Goal: Transaction & Acquisition: Purchase product/service

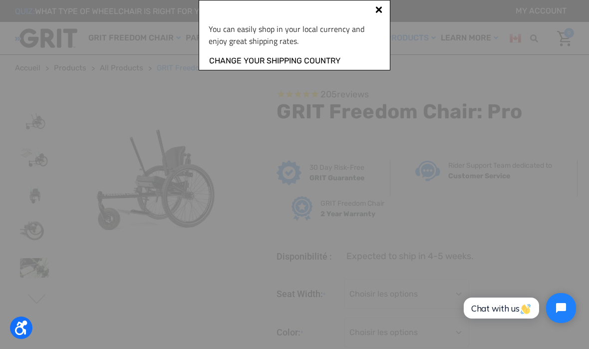
click at [378, 4] on div "We ship to [GEOGRAPHIC_DATA] Welcome! You can easily: Shop in your local curren…" at bounding box center [295, 35] width 192 height 70
click at [374, 4] on div "We ship to [GEOGRAPHIC_DATA] Welcome! You can easily: Shop in your local curren…" at bounding box center [295, 35] width 192 height 70
click at [378, 4] on div "We ship to [GEOGRAPHIC_DATA] Welcome! You can easily: Shop in your local curren…" at bounding box center [295, 35] width 192 height 70
click at [376, 15] on div at bounding box center [379, 11] width 8 height 8
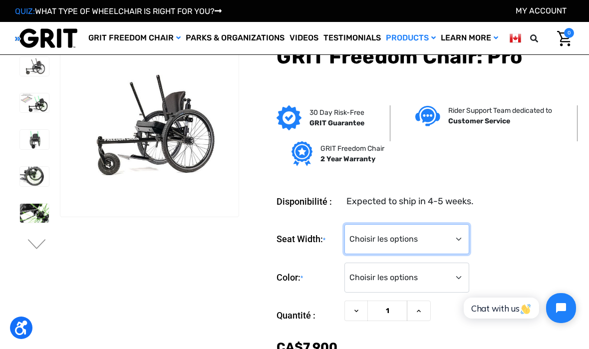
click at [450, 233] on select "Choisir les options 16" 18" 20"" at bounding box center [407, 239] width 125 height 30
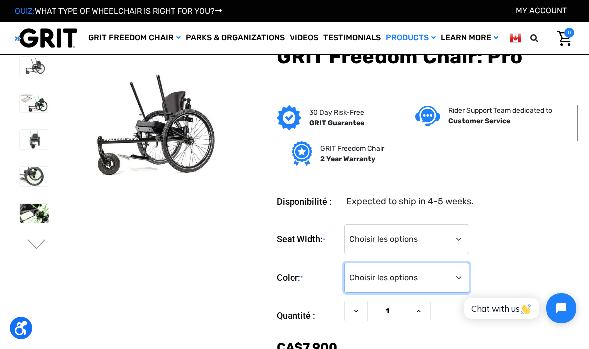
click at [370, 279] on select "Choisir les options Black Blue Green Orange Pink Purple Red White Yellow" at bounding box center [407, 278] width 125 height 30
click at [237, 283] on section "Previous Next" at bounding box center [126, 202] width 231 height 336
click at [0, 0] on link "Wheelchairs" at bounding box center [0, 0] width 0 height 0
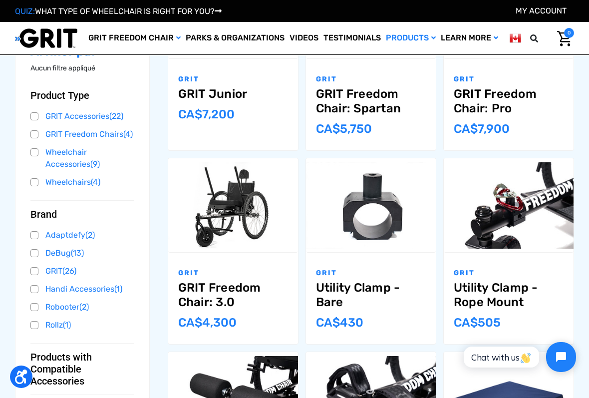
scroll to position [232, 0]
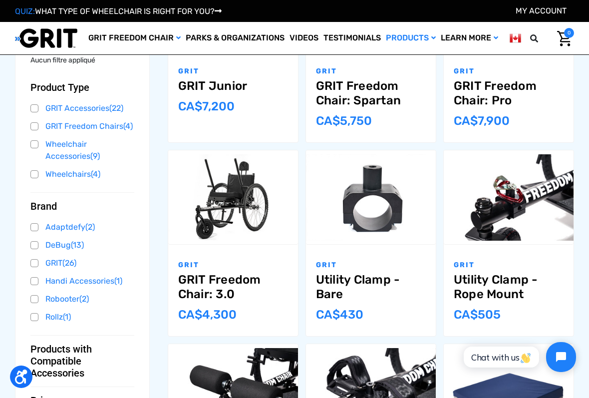
click at [219, 239] on img "GRIT Freedom Chair: 3.0,$2,995.00\a" at bounding box center [233, 197] width 130 height 86
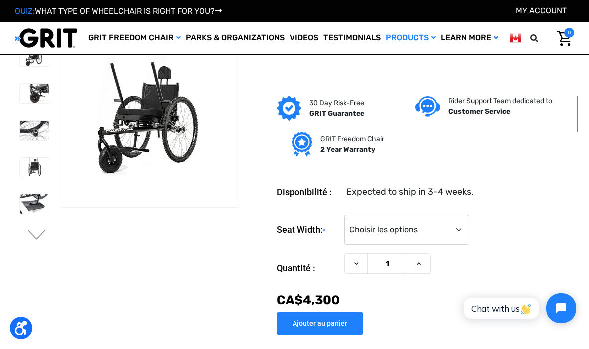
scroll to position [8, 0]
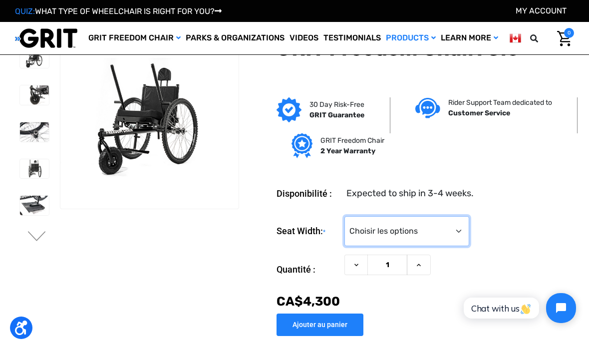
click at [449, 229] on select "Choisir les options 16" 18" 20"" at bounding box center [407, 231] width 125 height 30
select select "326"
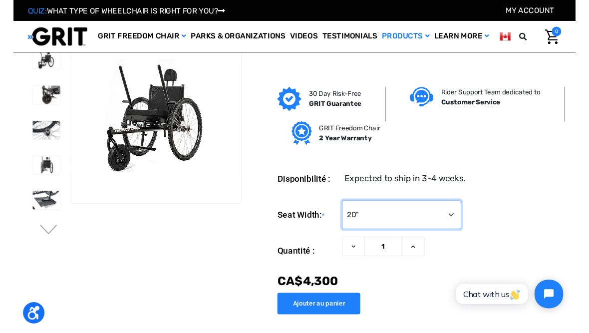
scroll to position [0, 0]
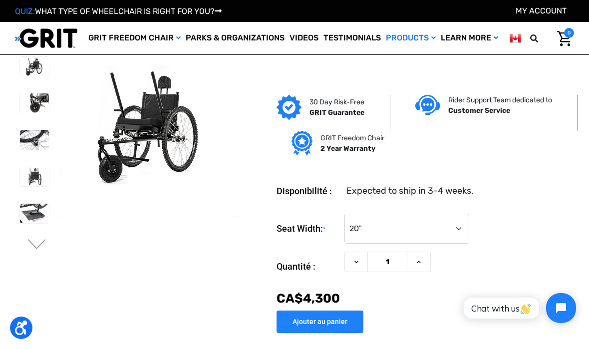
click at [20, 111] on img at bounding box center [34, 102] width 29 height 19
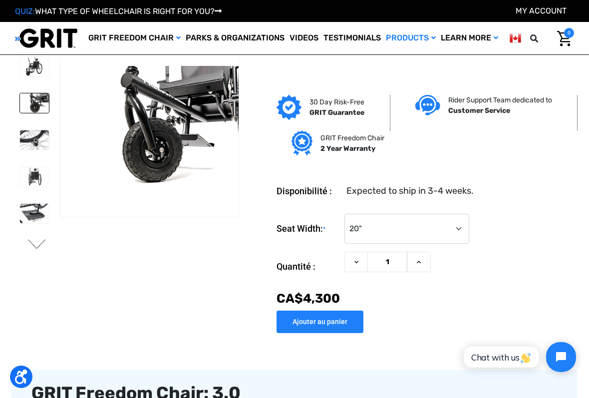
click at [20, 138] on img at bounding box center [34, 139] width 29 height 19
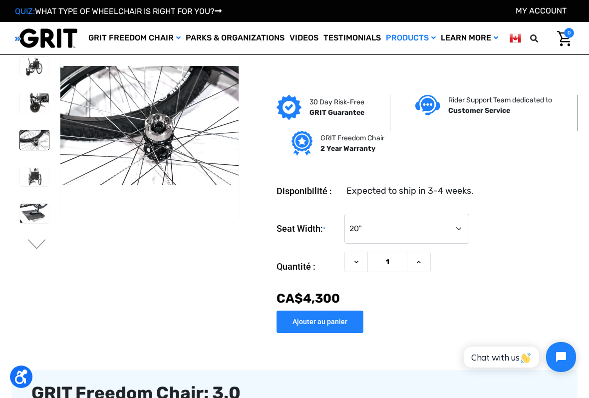
click at [20, 178] on img at bounding box center [34, 176] width 29 height 19
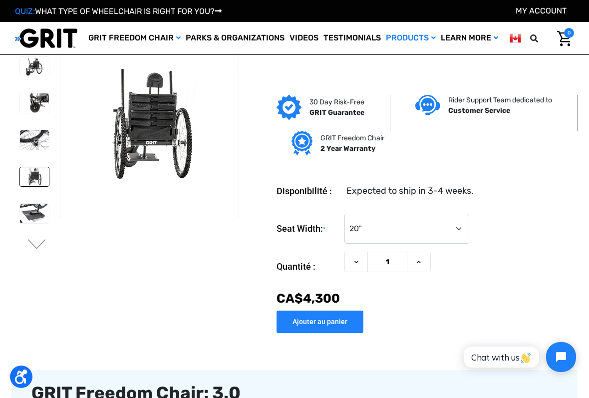
click at [20, 218] on img at bounding box center [34, 213] width 29 height 19
